Goal: Information Seeking & Learning: Learn about a topic

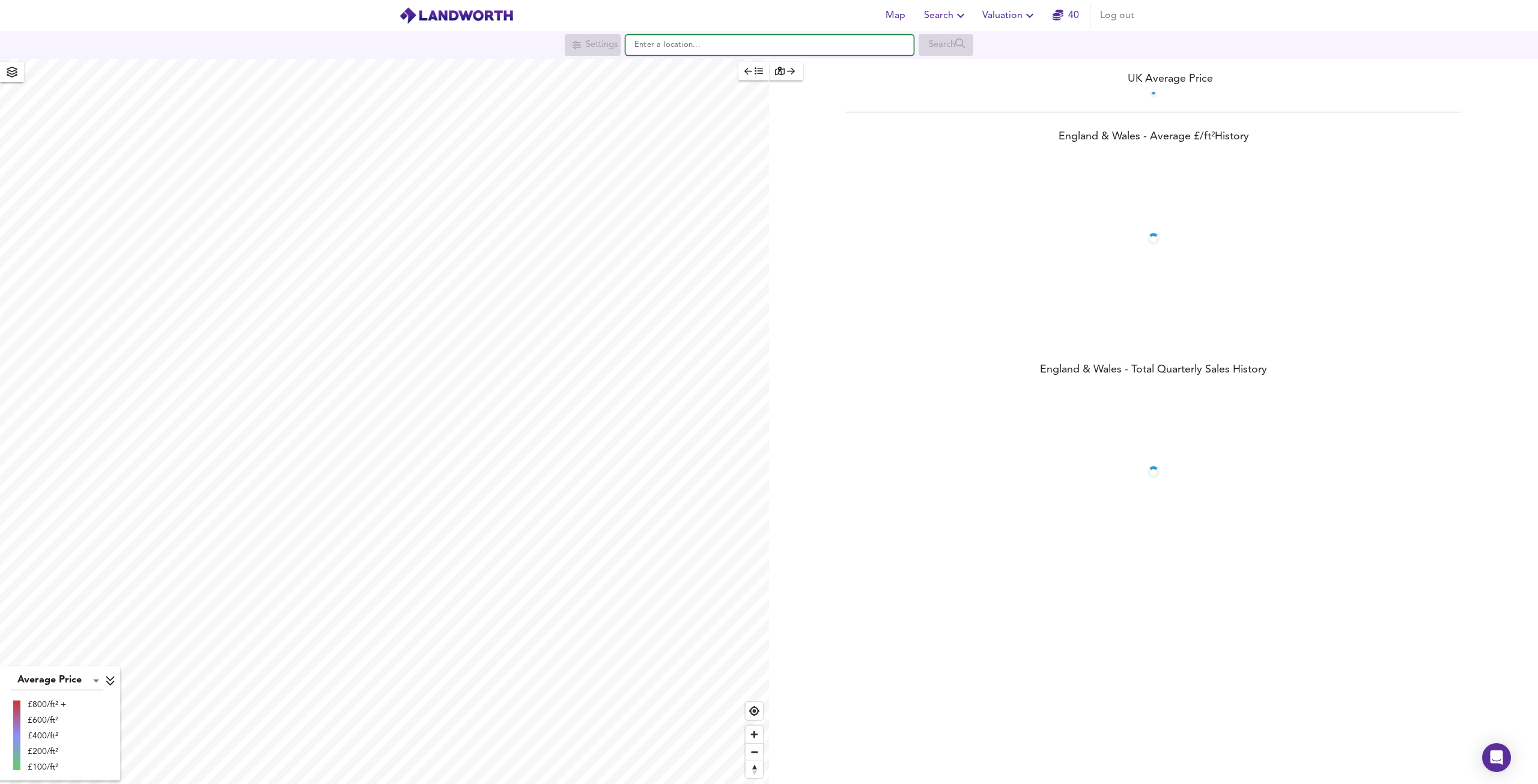
paste input "[STREET_ADDRESS]"
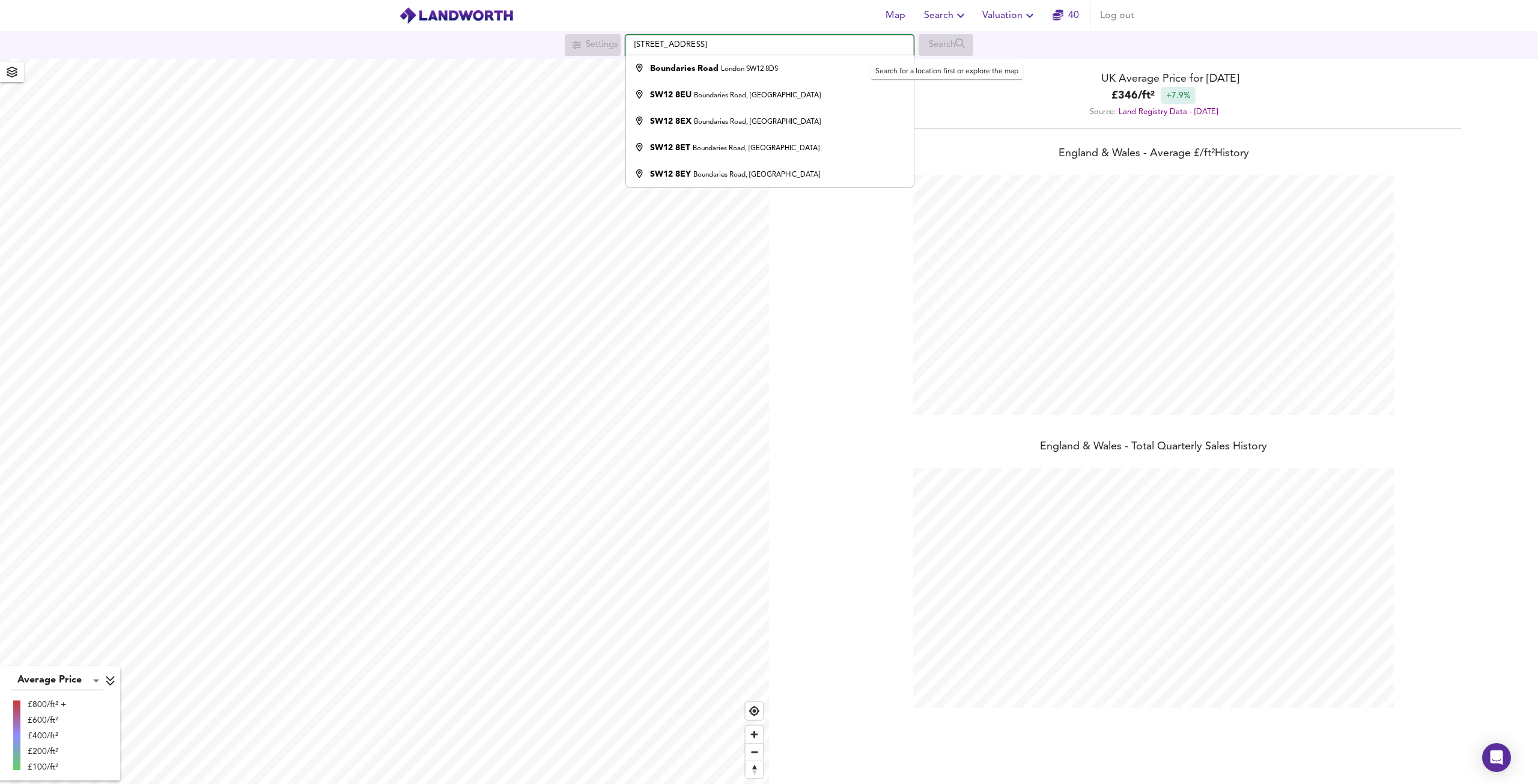
scroll to position [784, 1538]
click at [815, 69] on div "[STREET_ADDRESS]" at bounding box center [767, 68] width 276 height 12
type input "[STREET_ADDRESS]"
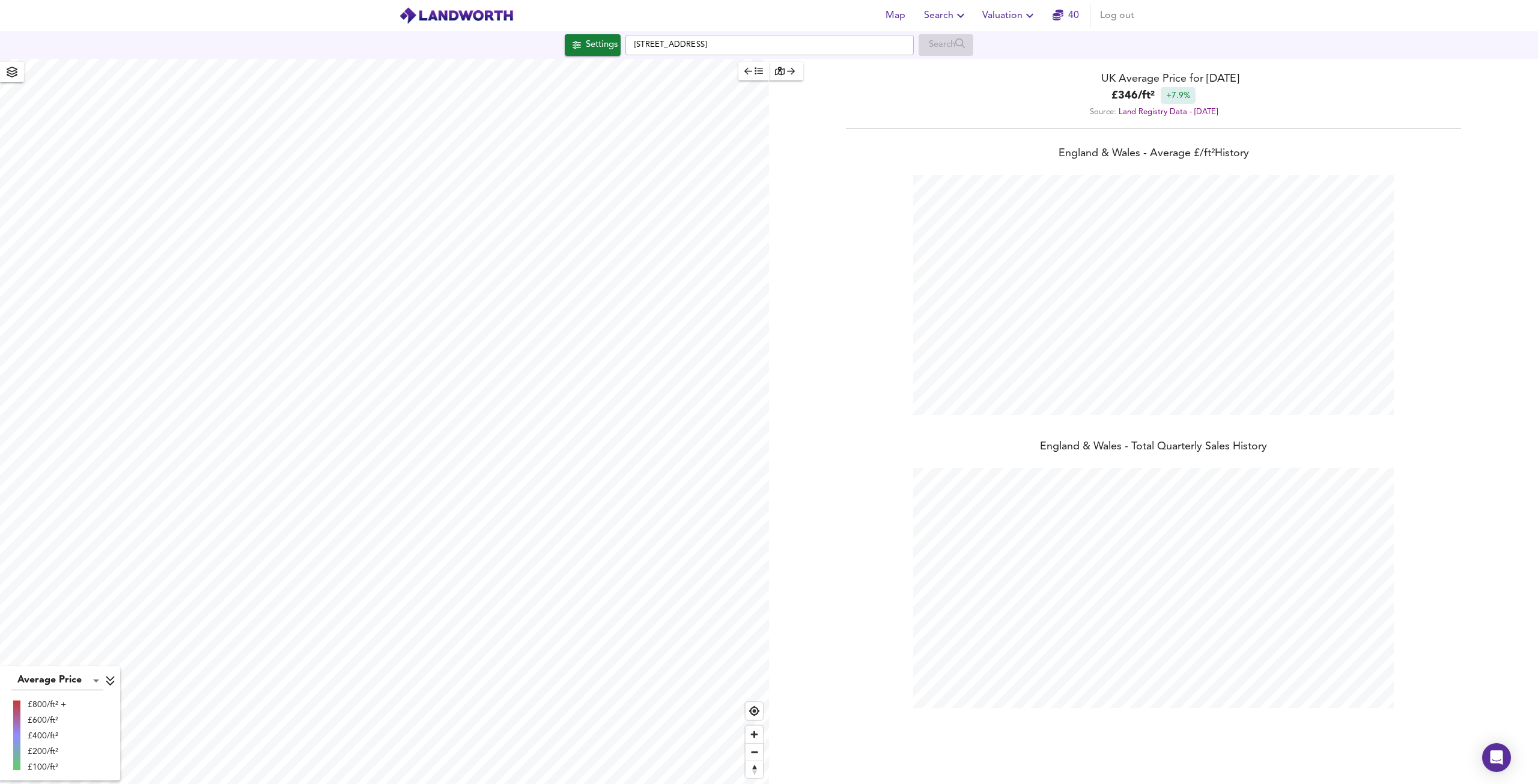
checkbox input "false"
checkbox input "true"
click at [467, 280] on div "X" at bounding box center [462, 285] width 10 height 12
click at [485, 207] on div "X" at bounding box center [487, 206] width 10 height 12
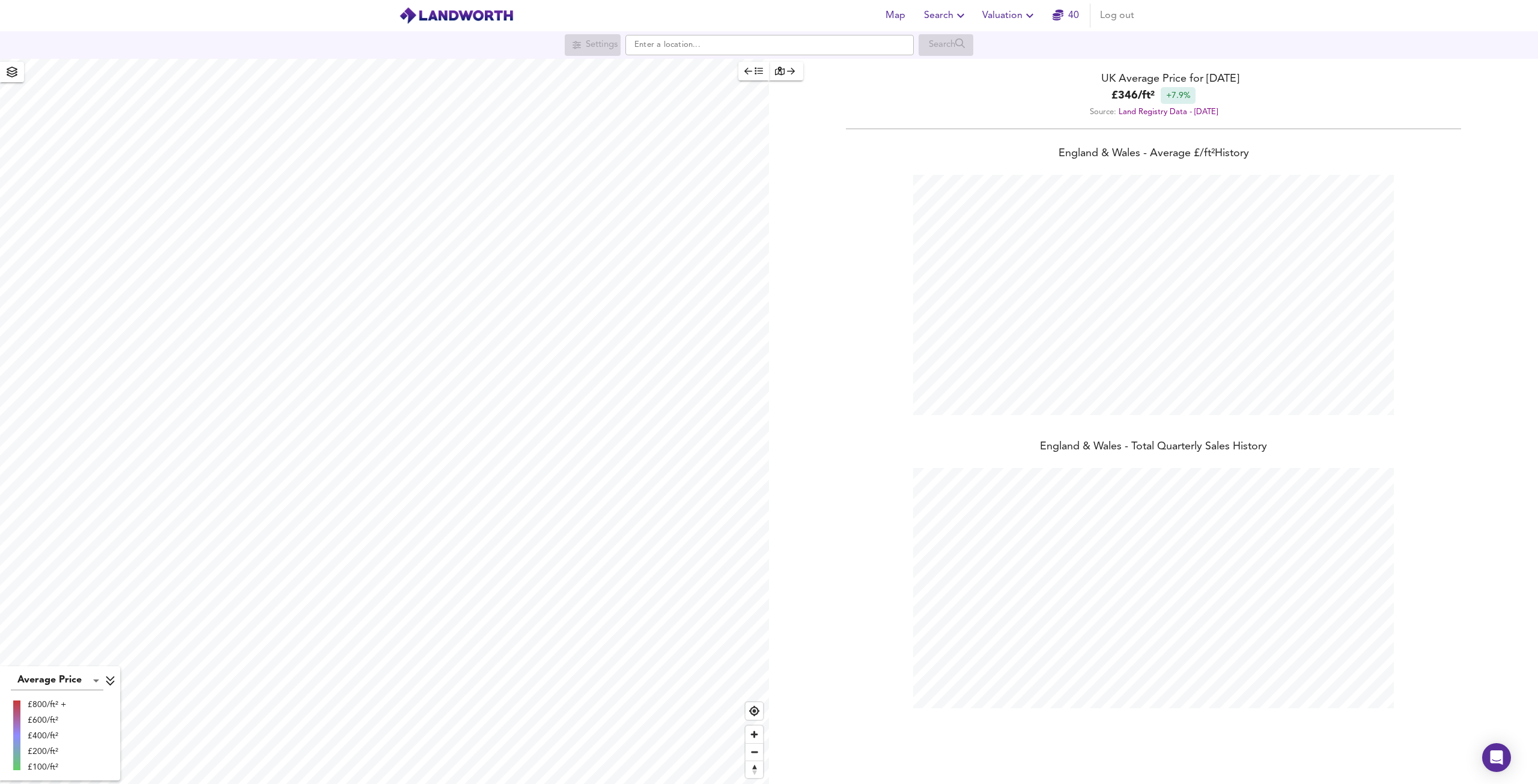
drag, startPoint x: 747, startPoint y: 34, endPoint x: 736, endPoint y: 49, distance: 18.6
click at [732, 55] on div "Settings Search" at bounding box center [769, 45] width 1538 height 28
paste input "Chippendale Street E5"
click at [754, 70] on small "London E5 0AY" at bounding box center [765, 69] width 47 height 7
type input "Chippendale Street, London E5 0AY"
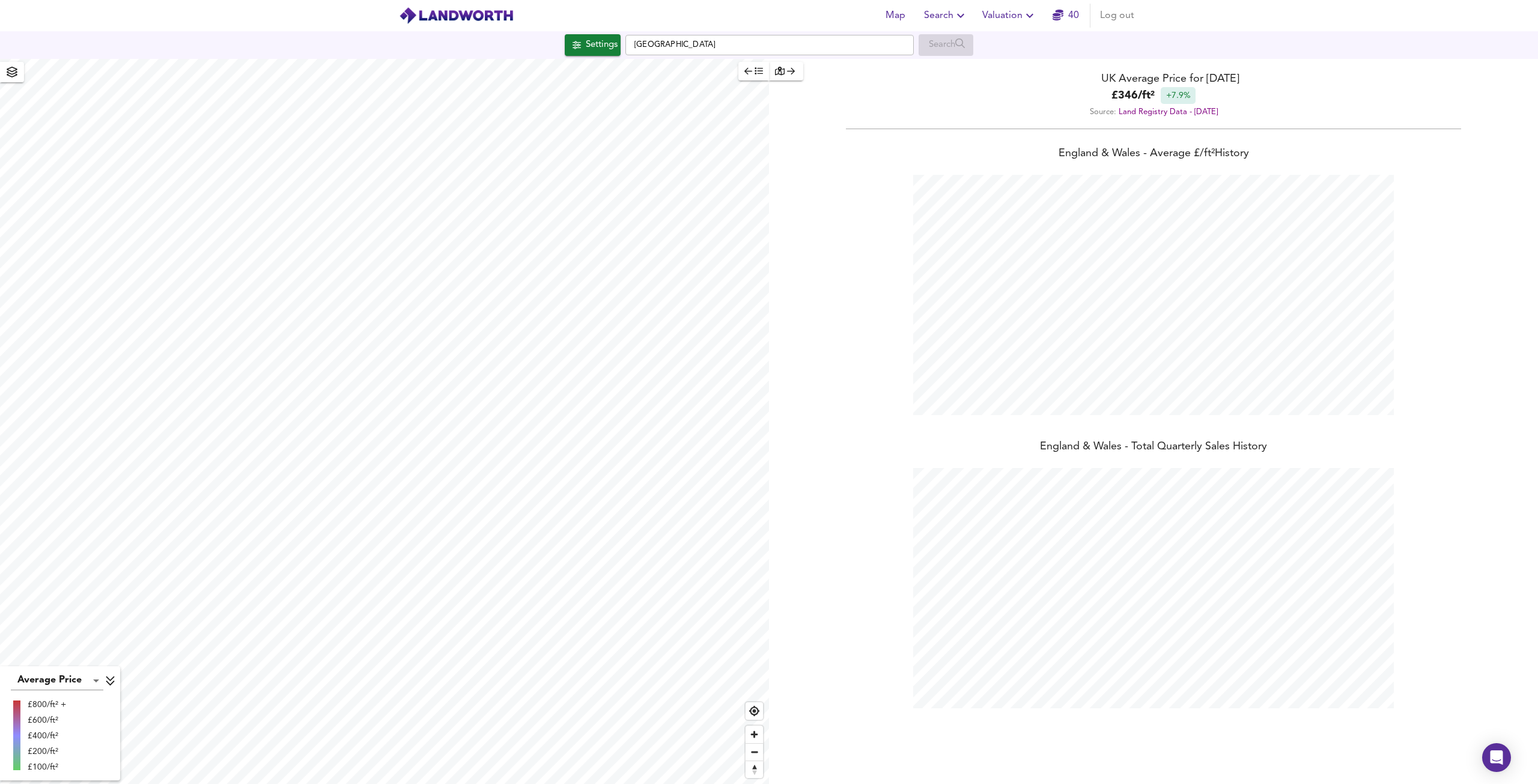
checkbox input "false"
checkbox input "true"
click at [346, 361] on span "Houses" at bounding box center [346, 361] width 32 height 13
click at [681, 396] on div "X" at bounding box center [679, 396] width 10 height 12
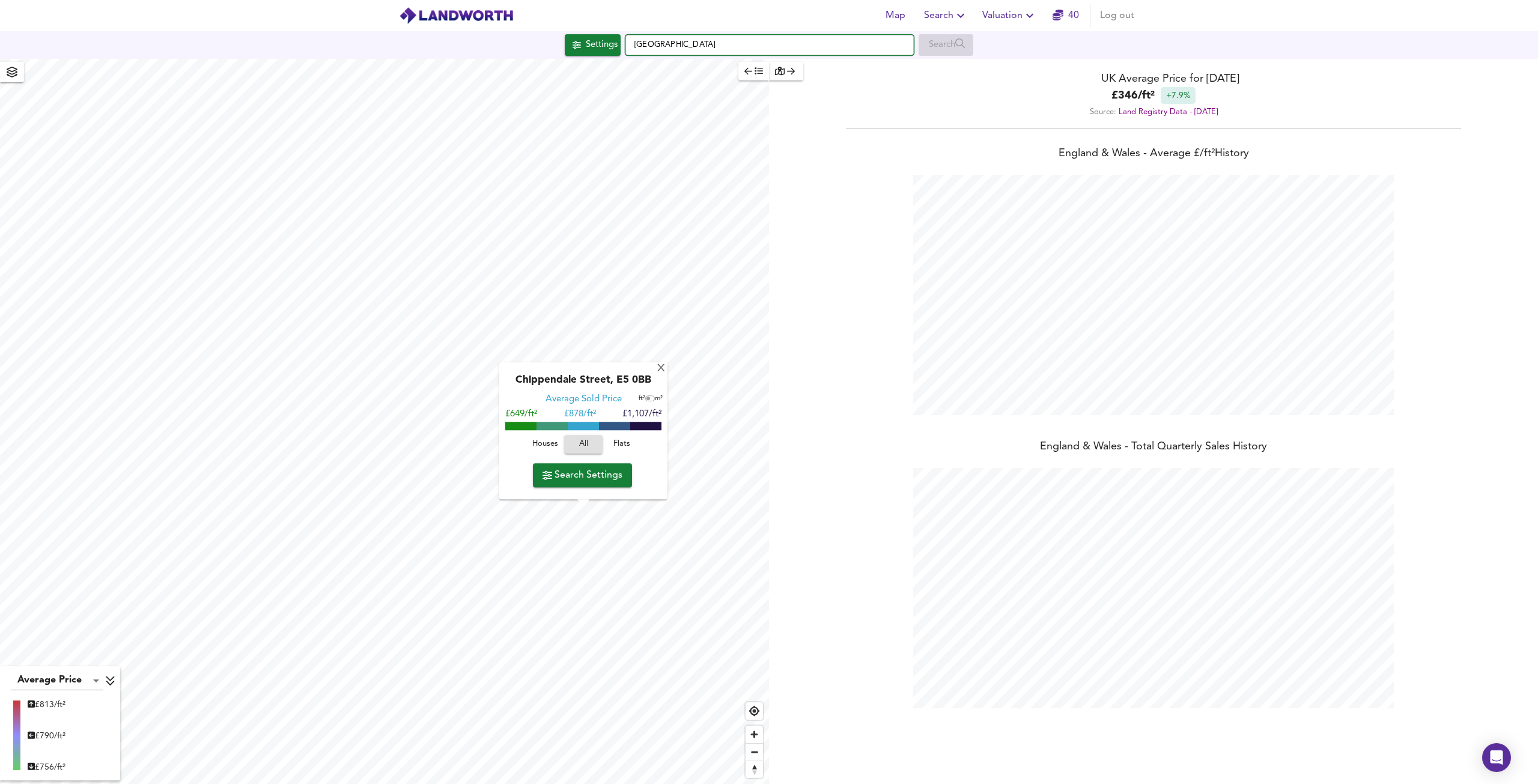
drag, startPoint x: 808, startPoint y: 45, endPoint x: 620, endPoint y: 55, distance: 188.3
click at [620, 55] on div "Settings Chippendale Street, London E5 0AY Search" at bounding box center [769, 45] width 1538 height 21
paste input "Russell Gardens Mews, Holland Park"
click at [773, 63] on div "Russell Gardens Mews London" at bounding box center [767, 68] width 276 height 12
type input "Russell Gardens Mews, London"
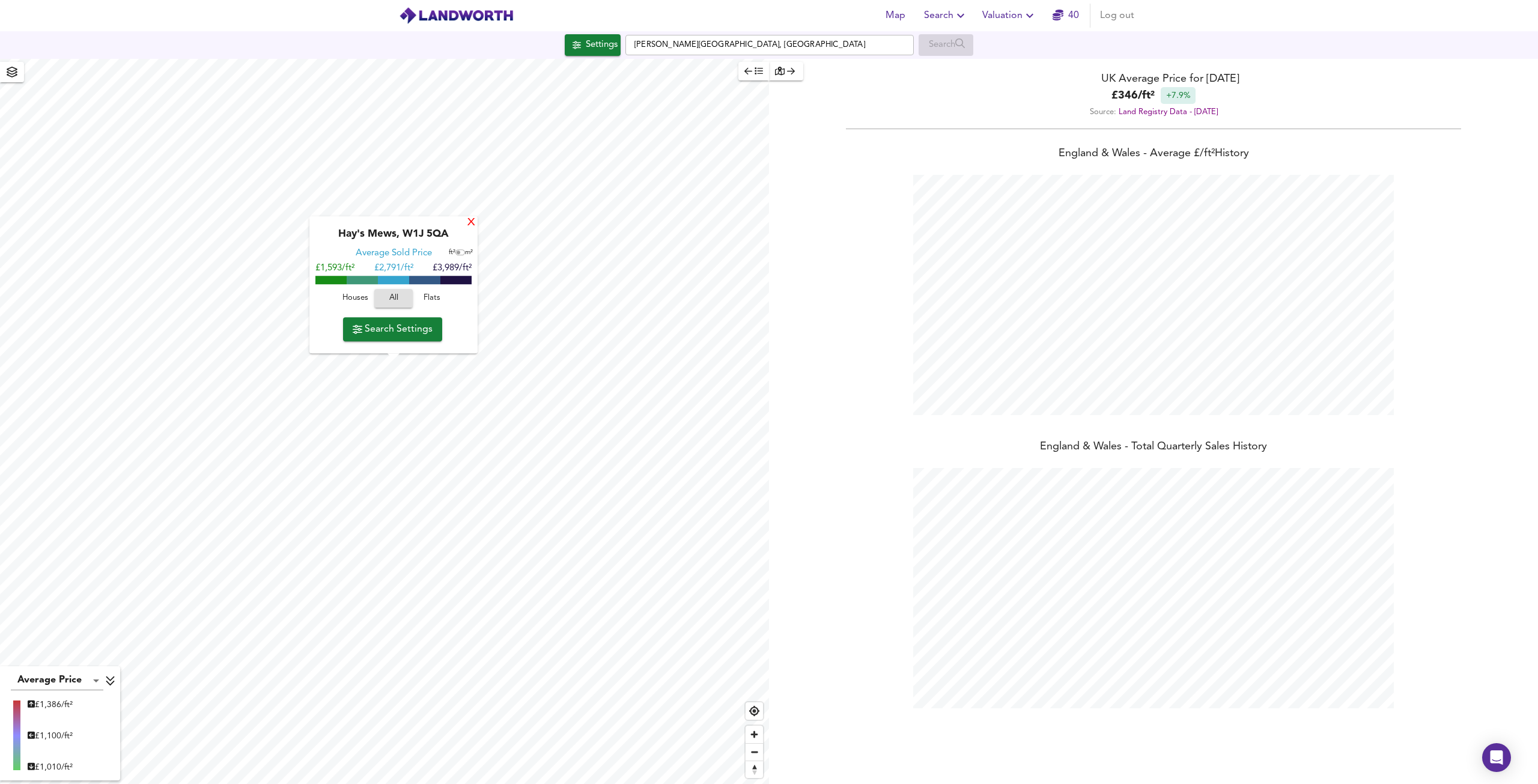
click at [471, 222] on div "X" at bounding box center [471, 223] width 10 height 12
